Goal: Check status

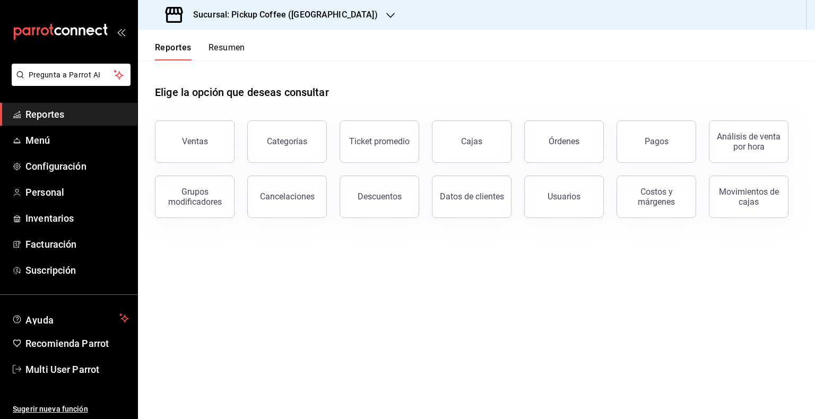
click at [220, 49] on button "Resumen" at bounding box center [227, 51] width 37 height 18
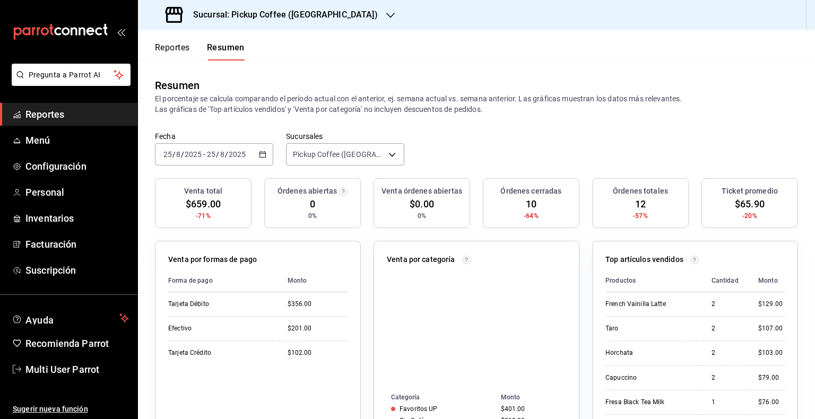
click at [353, 15] on div "Sucursal: Pickup Coffee ([GEOGRAPHIC_DATA])" at bounding box center [272, 15] width 253 height 30
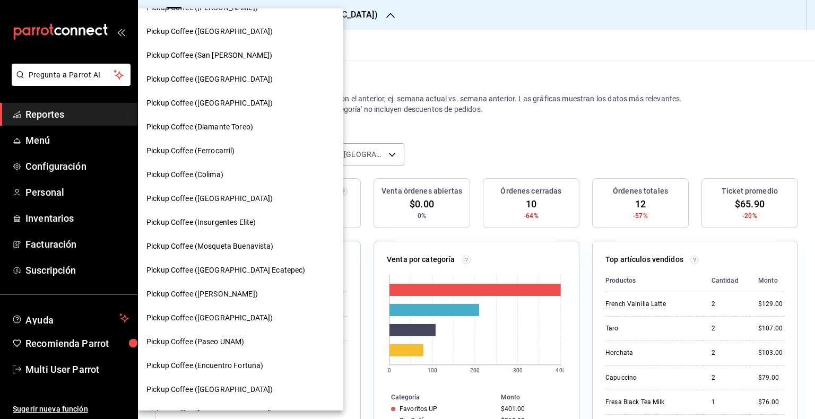
scroll to position [472, 0]
click at [220, 343] on span "Pickup Coffee (Paseo UNAM)" at bounding box center [195, 340] width 98 height 11
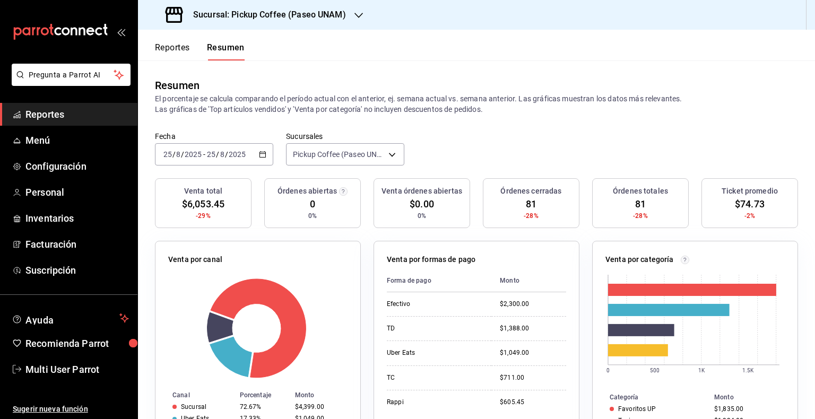
click at [264, 154] on \(Stroke\) "button" at bounding box center [263, 155] width 6 height 6
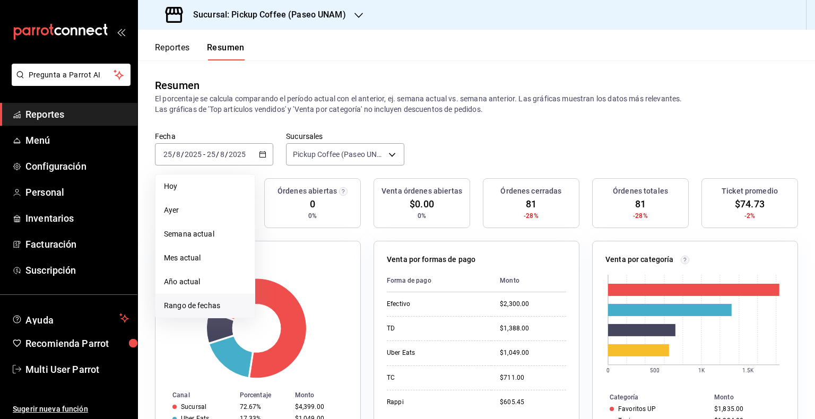
click at [213, 305] on span "Rango de fechas" at bounding box center [205, 305] width 82 height 11
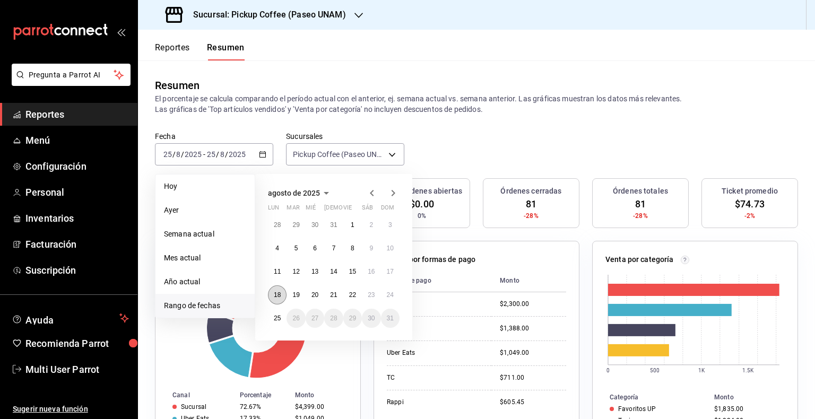
click at [274, 290] on button "18" at bounding box center [277, 295] width 19 height 19
click at [388, 295] on abbr "24" at bounding box center [390, 294] width 7 height 7
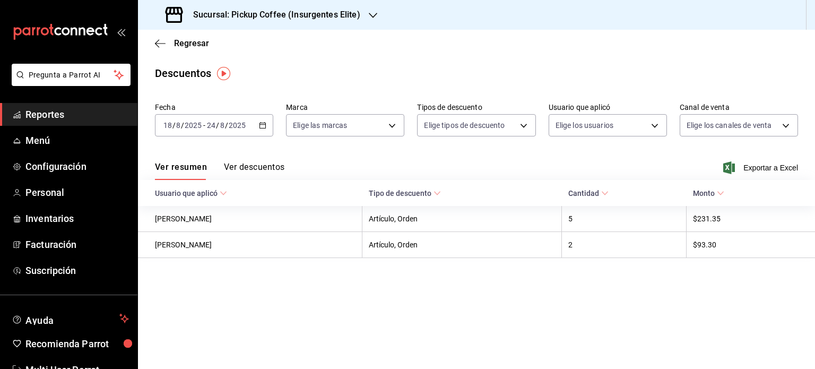
click at [569, 307] on main "Regresar Descuentos Fecha 2025-08-18 18 / 8 / 2025 - 2025-08-24 24 / 8 / 2025 M…" at bounding box center [476, 199] width 677 height 339
click at [645, 72] on div "Descuentos" at bounding box center [476, 73] width 677 height 16
